Goal: Use online tool/utility: Utilize a website feature to perform a specific function

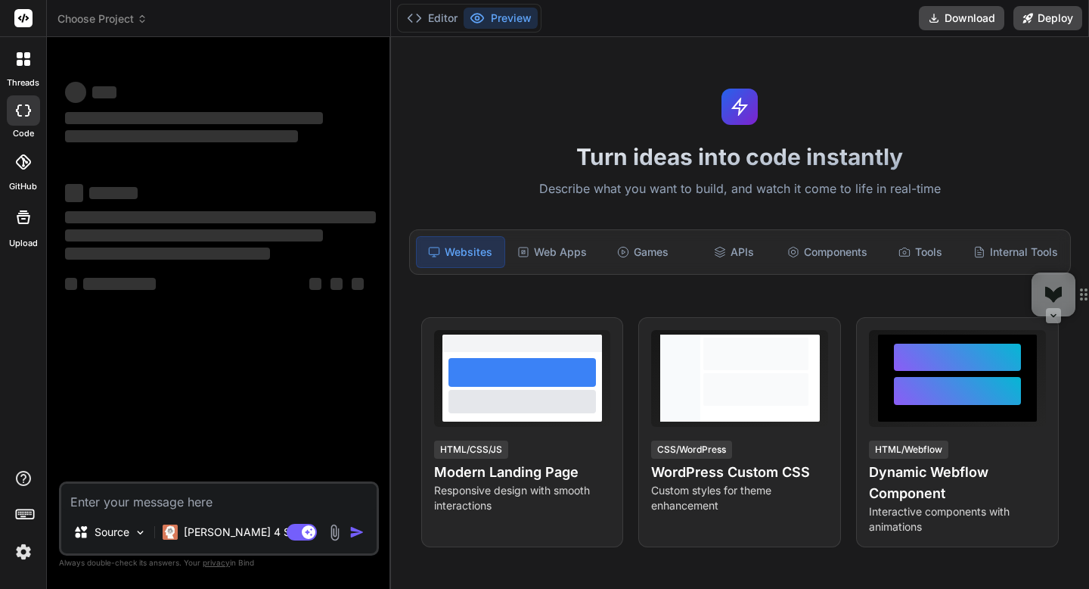
type textarea "x"
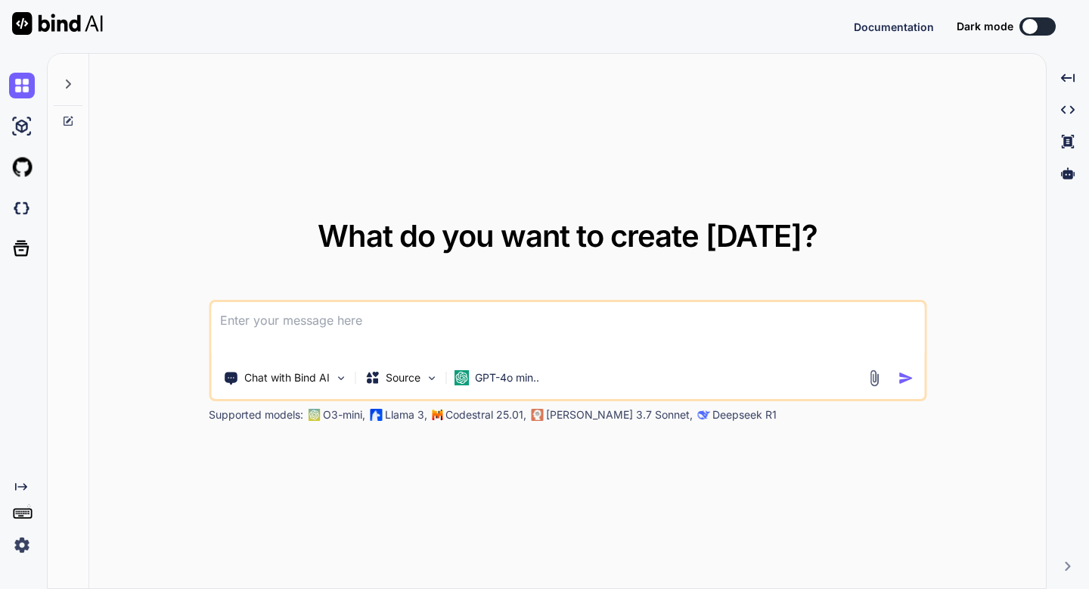
type textarea "x"
click at [23, 547] on img at bounding box center [22, 545] width 26 height 26
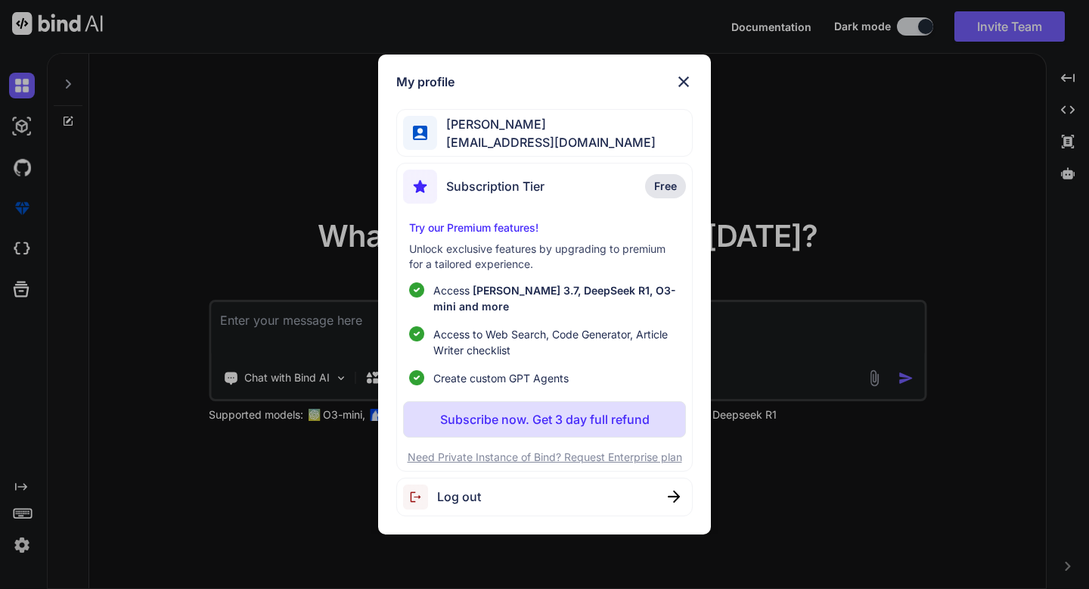
type textarea "x"
click at [687, 76] on img at bounding box center [684, 82] width 18 height 18
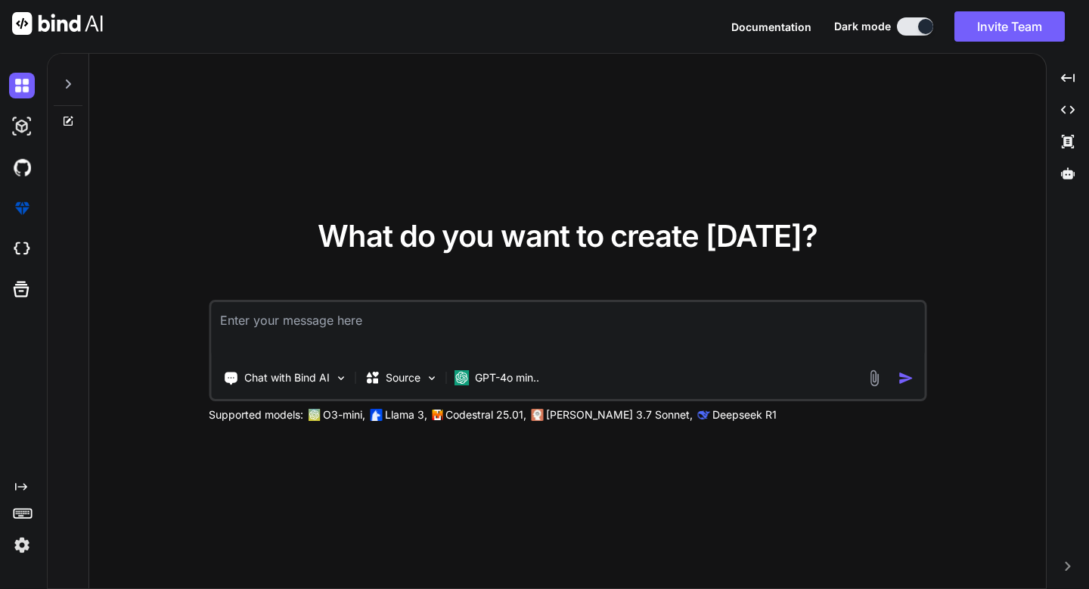
click at [500, 334] on textarea at bounding box center [567, 330] width 713 height 56
click at [878, 379] on img at bounding box center [873, 377] width 17 height 17
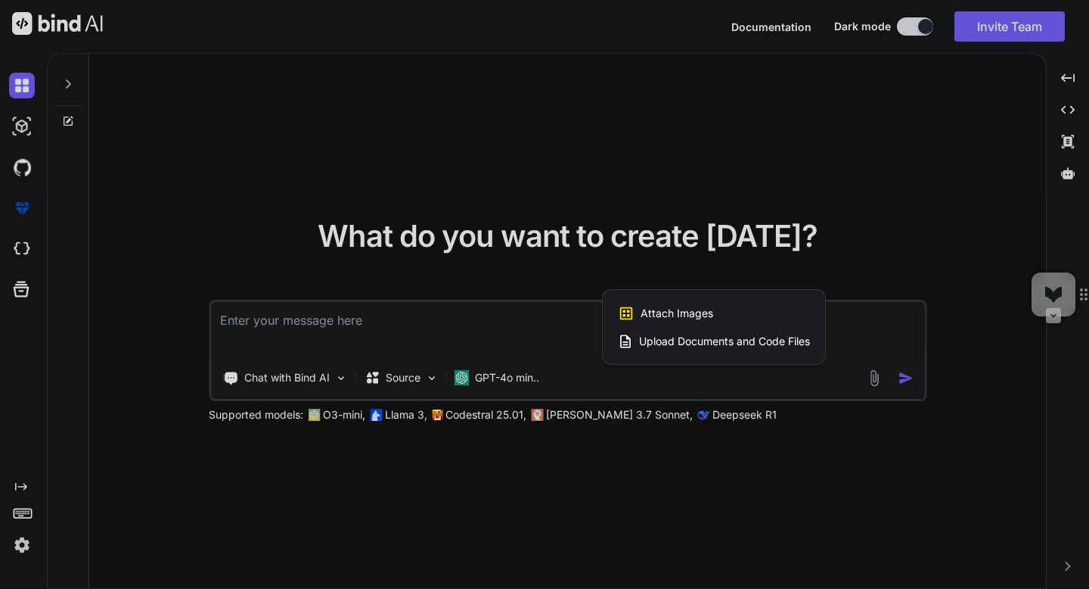
click at [775, 343] on span "Upload Documents and Code Files" at bounding box center [724, 341] width 171 height 15
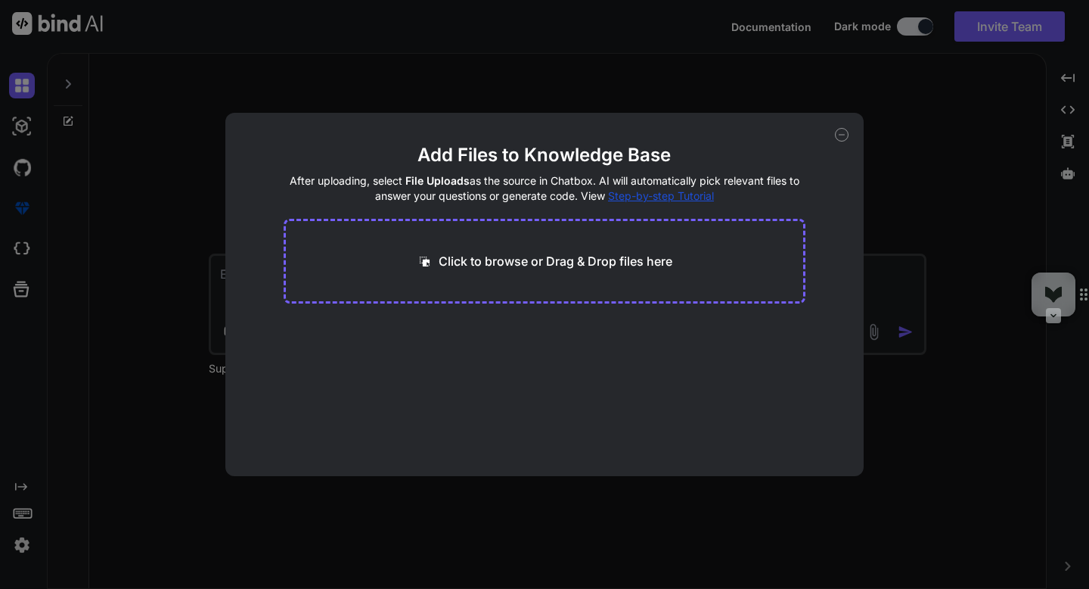
click at [666, 284] on div "Click to browse or Drag & Drop files here" at bounding box center [545, 261] width 523 height 85
click at [629, 264] on p "Click to browse or Drag & Drop files here" at bounding box center [556, 261] width 234 height 18
click at [897, 130] on div "Add Files to Knowledge Base After uploading, select File Uploads as the source …" at bounding box center [544, 294] width 1089 height 589
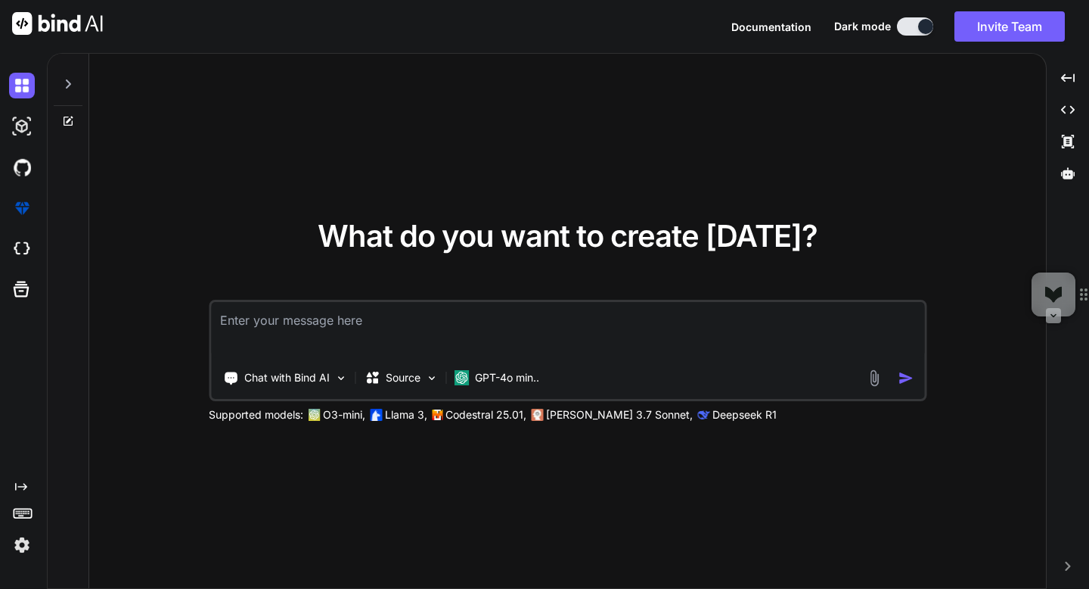
click at [872, 382] on img at bounding box center [873, 377] width 17 height 17
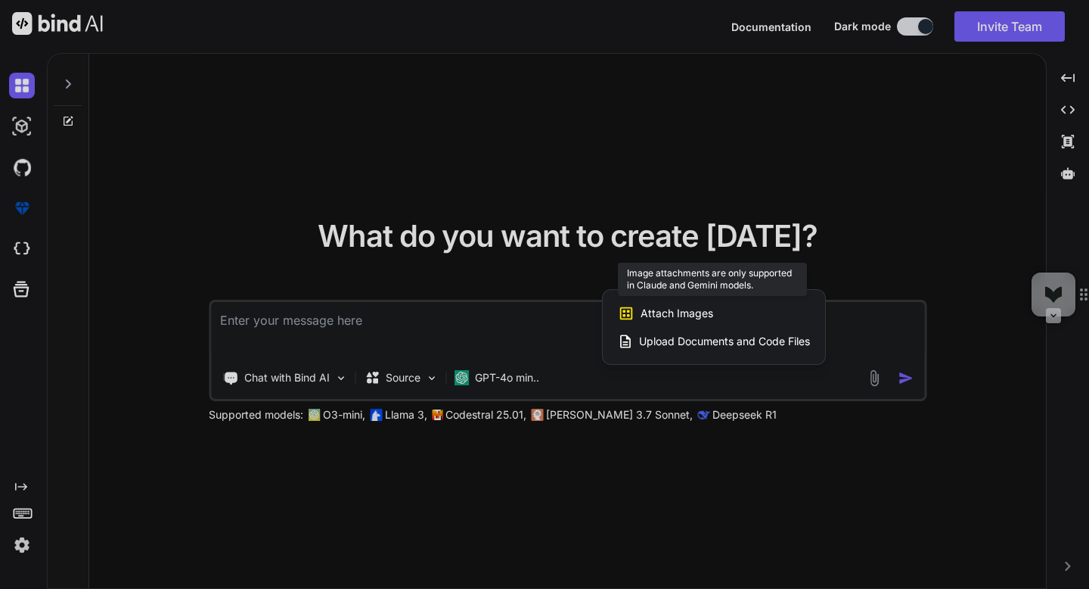
click at [772, 318] on div "Attach Images Image attachments are only supported in Claude and Gemini models." at bounding box center [714, 313] width 192 height 29
click at [703, 314] on span "Attach Images" at bounding box center [677, 313] width 73 height 15
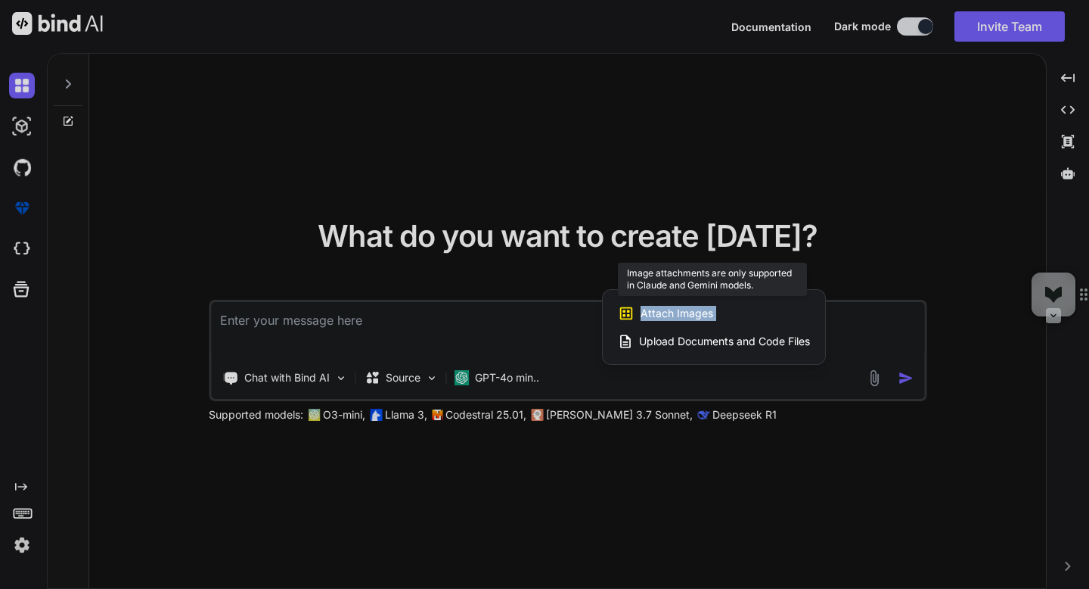
click at [703, 314] on span "Attach Images" at bounding box center [677, 313] width 73 height 15
click at [749, 322] on div "Attach Images Image attachments are only supported in Claude and Gemini models." at bounding box center [714, 313] width 192 height 29
click at [528, 374] on div at bounding box center [544, 294] width 1089 height 589
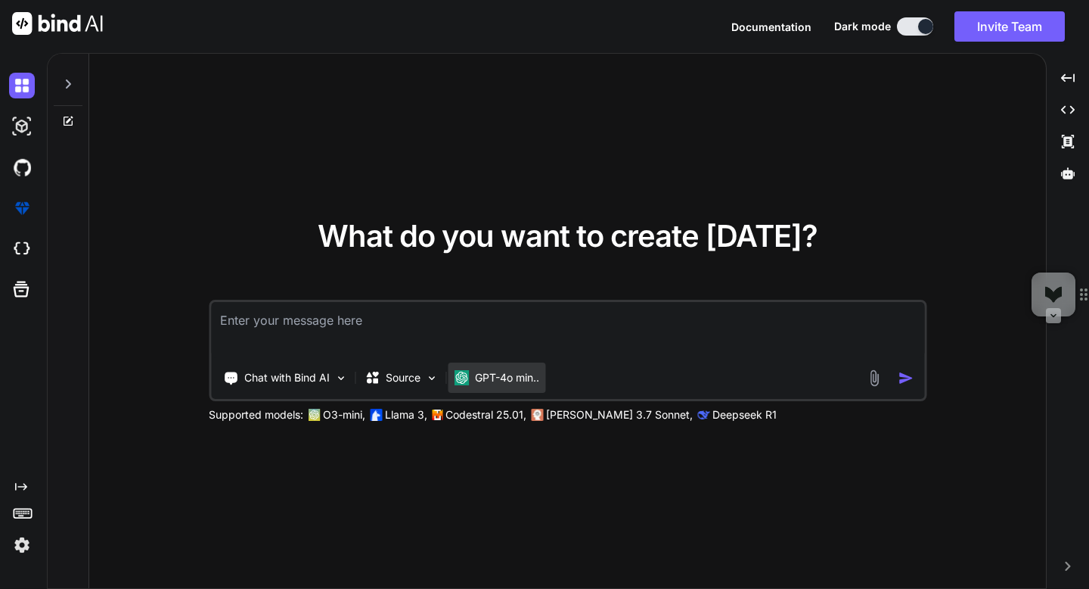
click at [523, 378] on p "GPT-4o min.." at bounding box center [507, 377] width 64 height 15
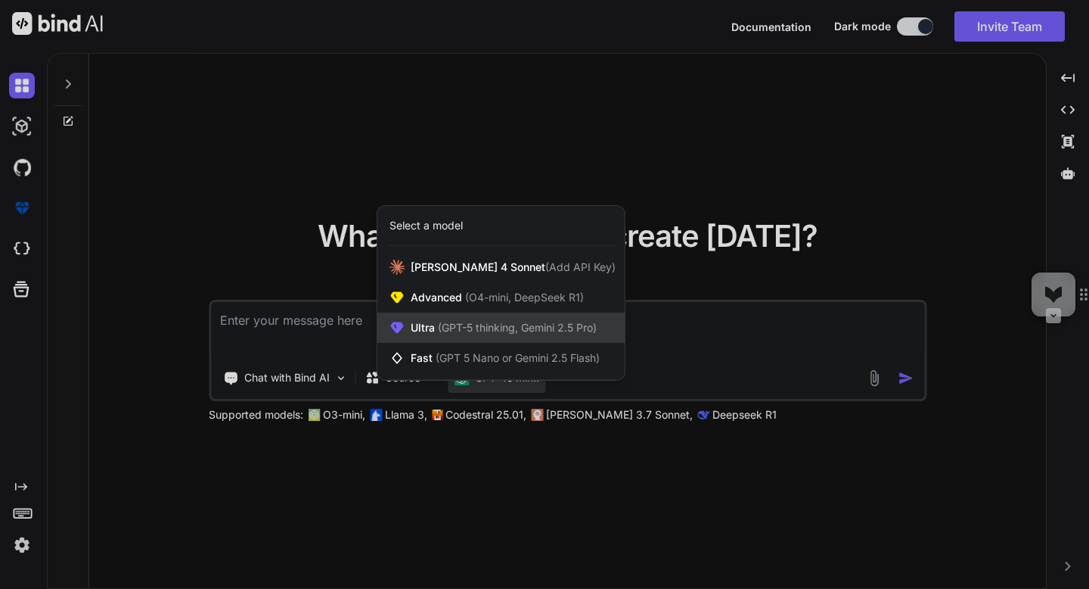
click at [502, 331] on span "(GPT-5 thinking, Gemini 2.5 Pro)" at bounding box center [516, 327] width 162 height 13
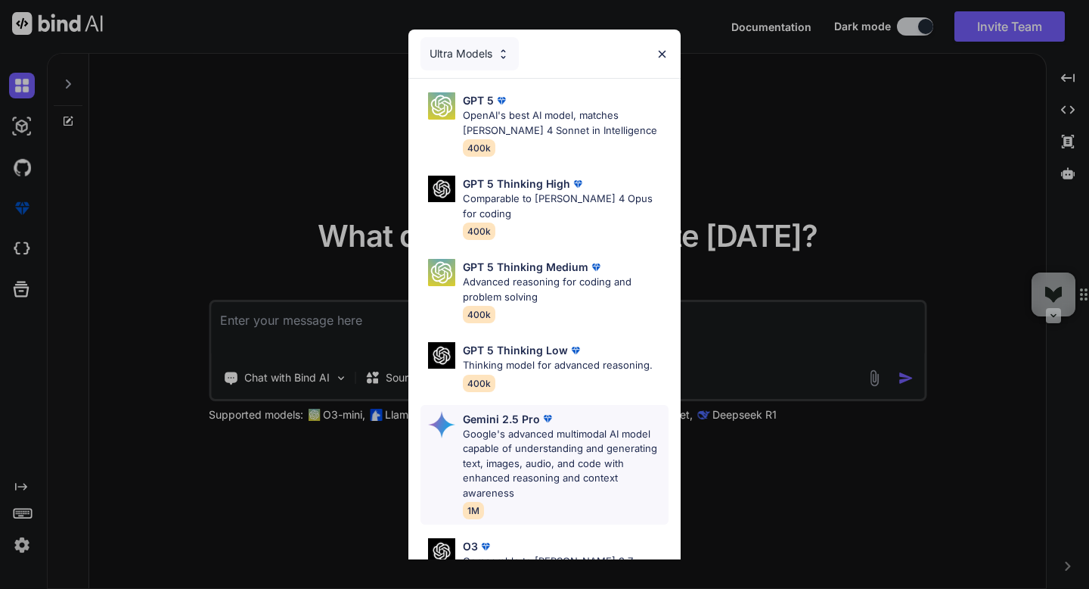
click at [560, 411] on div "Gemini 2.5 Pro" at bounding box center [566, 419] width 206 height 16
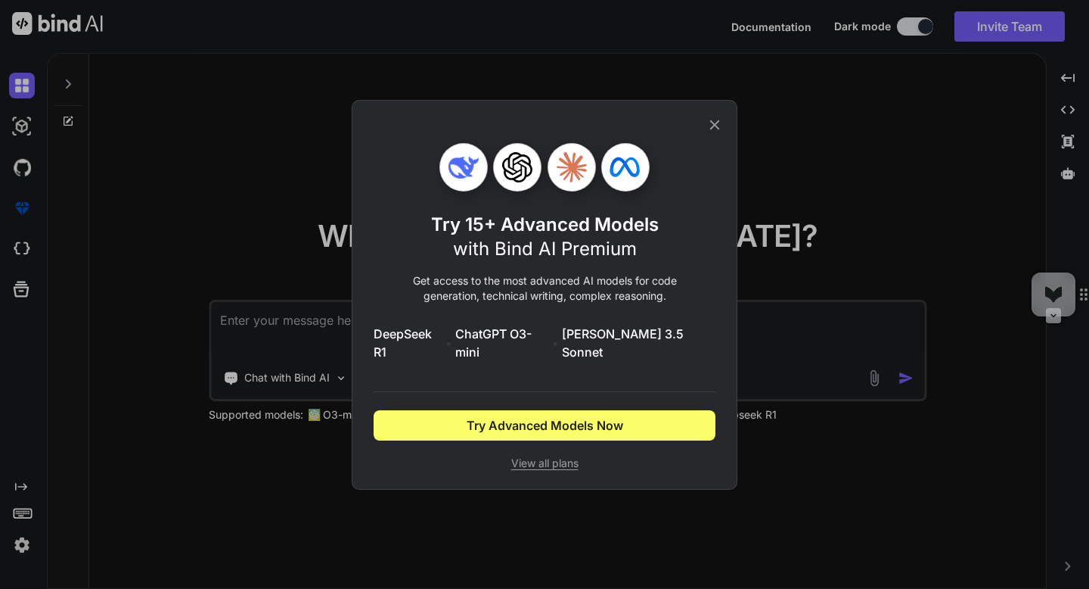
click at [713, 133] on icon at bounding box center [715, 124] width 17 height 17
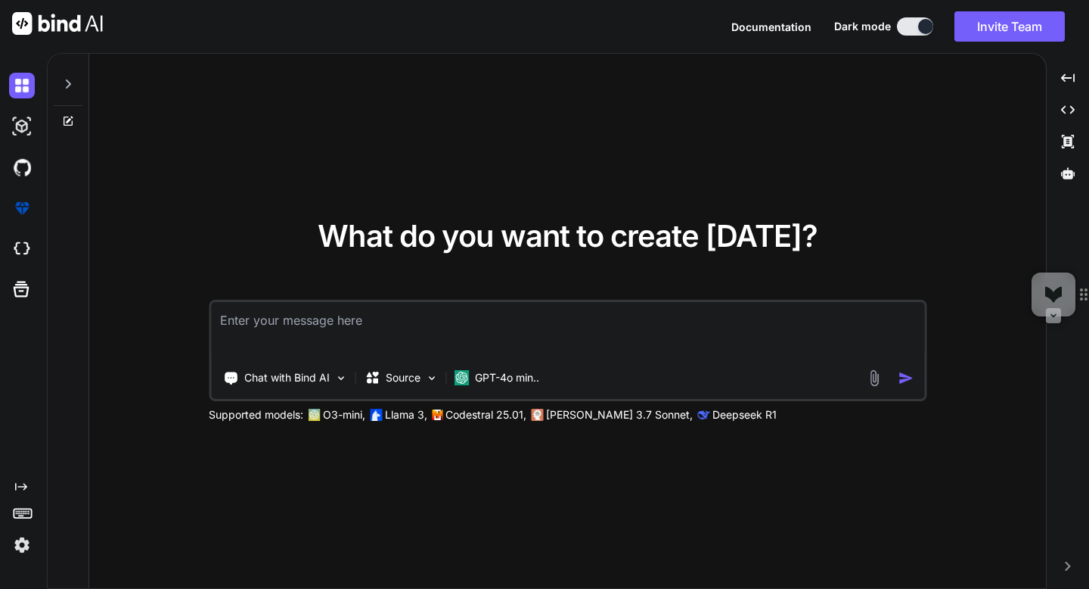
click at [542, 312] on textarea at bounding box center [567, 330] width 713 height 56
type textarea "B"
